Goal: Task Accomplishment & Management: Use online tool/utility

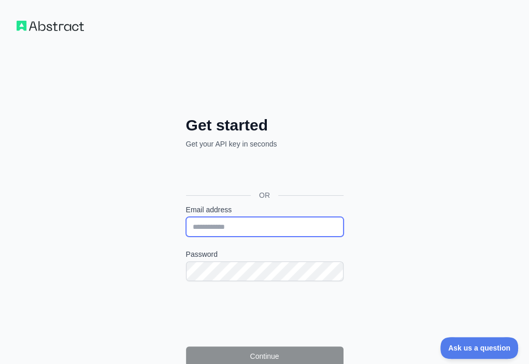
click at [186, 217] on input "Email address" at bounding box center [265, 227] width 158 height 20
paste input "**********"
type input "**********"
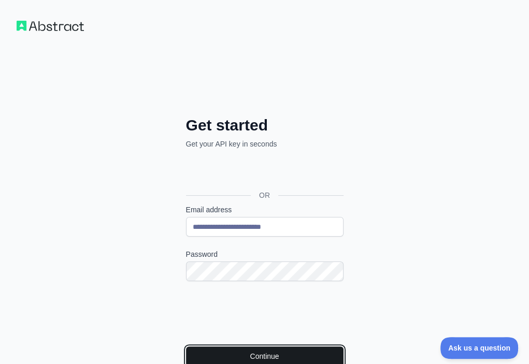
click at [186, 347] on button "Continue" at bounding box center [265, 357] width 158 height 20
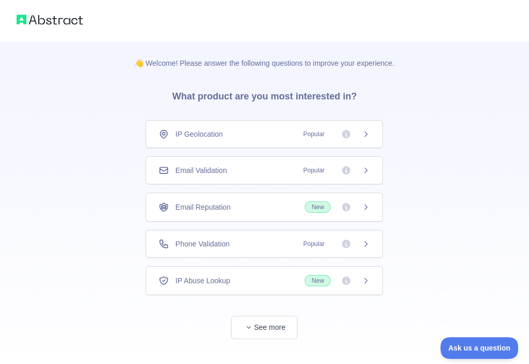
click at [261, 165] on div "Email Validation Popular" at bounding box center [264, 170] width 211 height 10
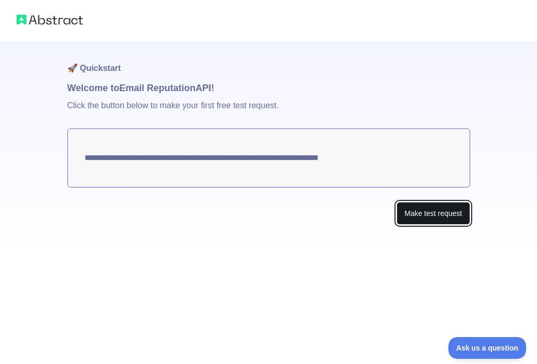
click at [410, 208] on button "Make test request" at bounding box center [432, 213] width 73 height 23
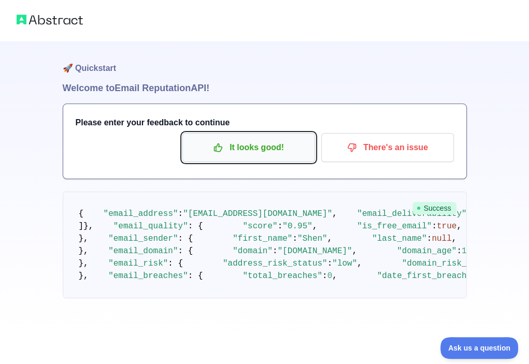
click at [268, 150] on p "It looks good!" at bounding box center [248, 148] width 117 height 18
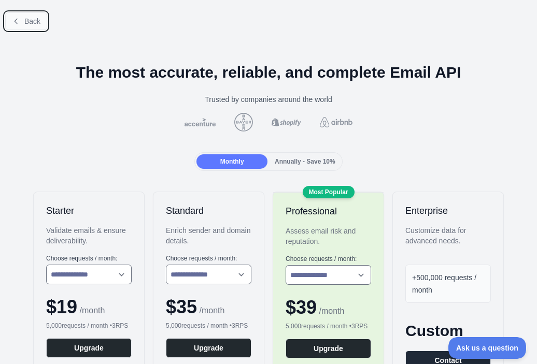
click at [32, 21] on span "Back" at bounding box center [32, 21] width 16 height 8
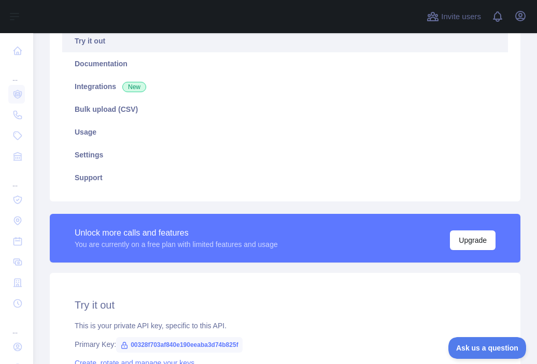
scroll to position [311, 0]
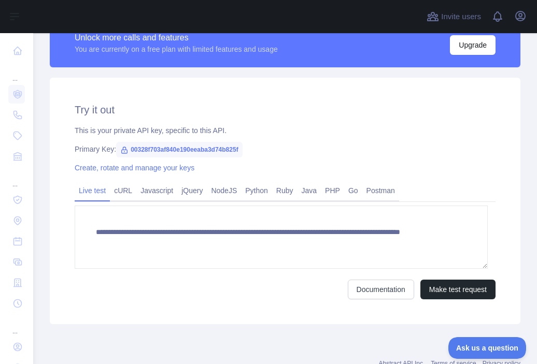
click at [219, 152] on span "00328f703af840e190eeaba3d74b825f" at bounding box center [179, 150] width 126 height 16
copy span "00328f703af840e190eeaba3d74b825f"
